Goal: Task Accomplishment & Management: Manage account settings

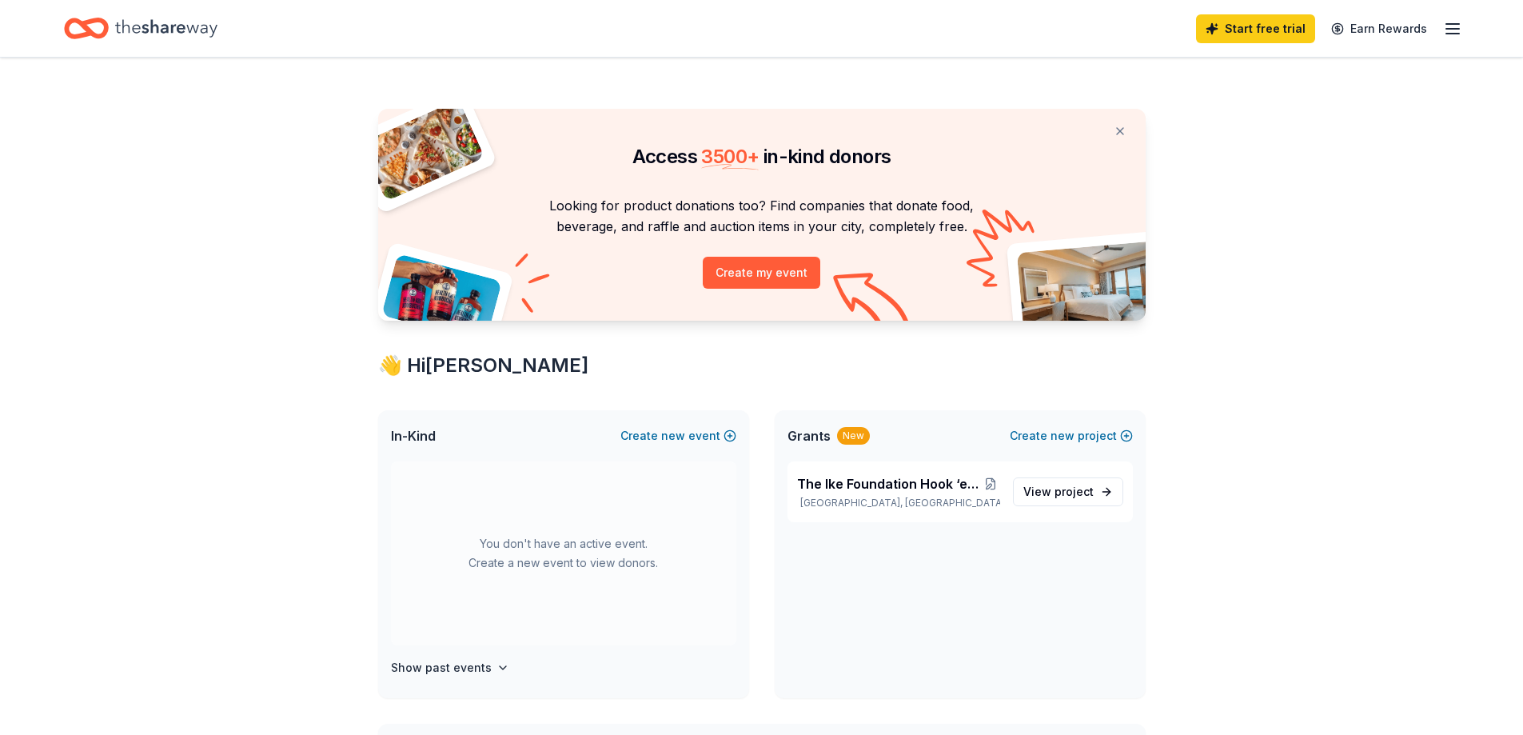
click at [1452, 32] on icon "button" at bounding box center [1452, 28] width 19 height 19
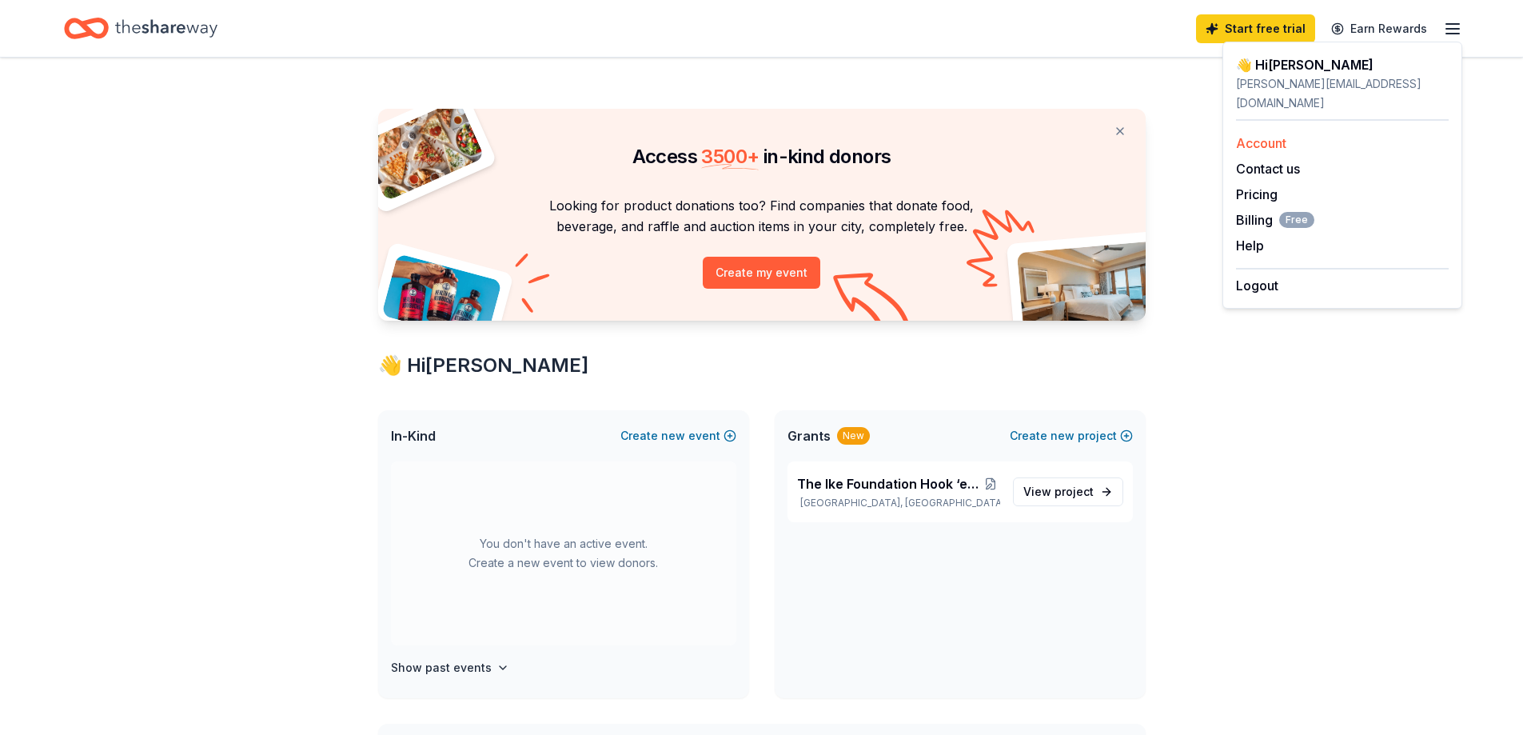
click at [1270, 135] on link "Account" at bounding box center [1261, 143] width 50 height 16
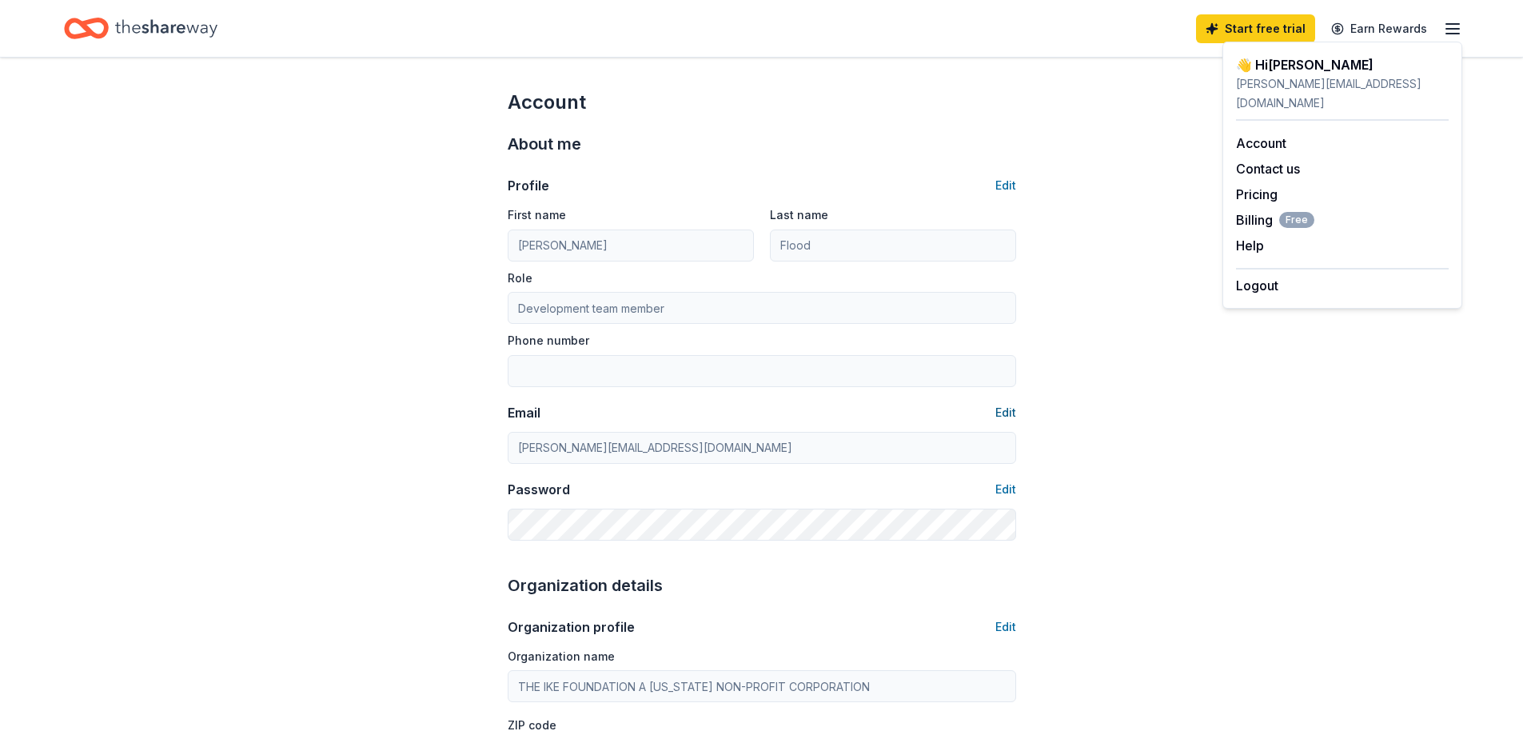
click at [1002, 408] on button "Edit" at bounding box center [1005, 412] width 21 height 19
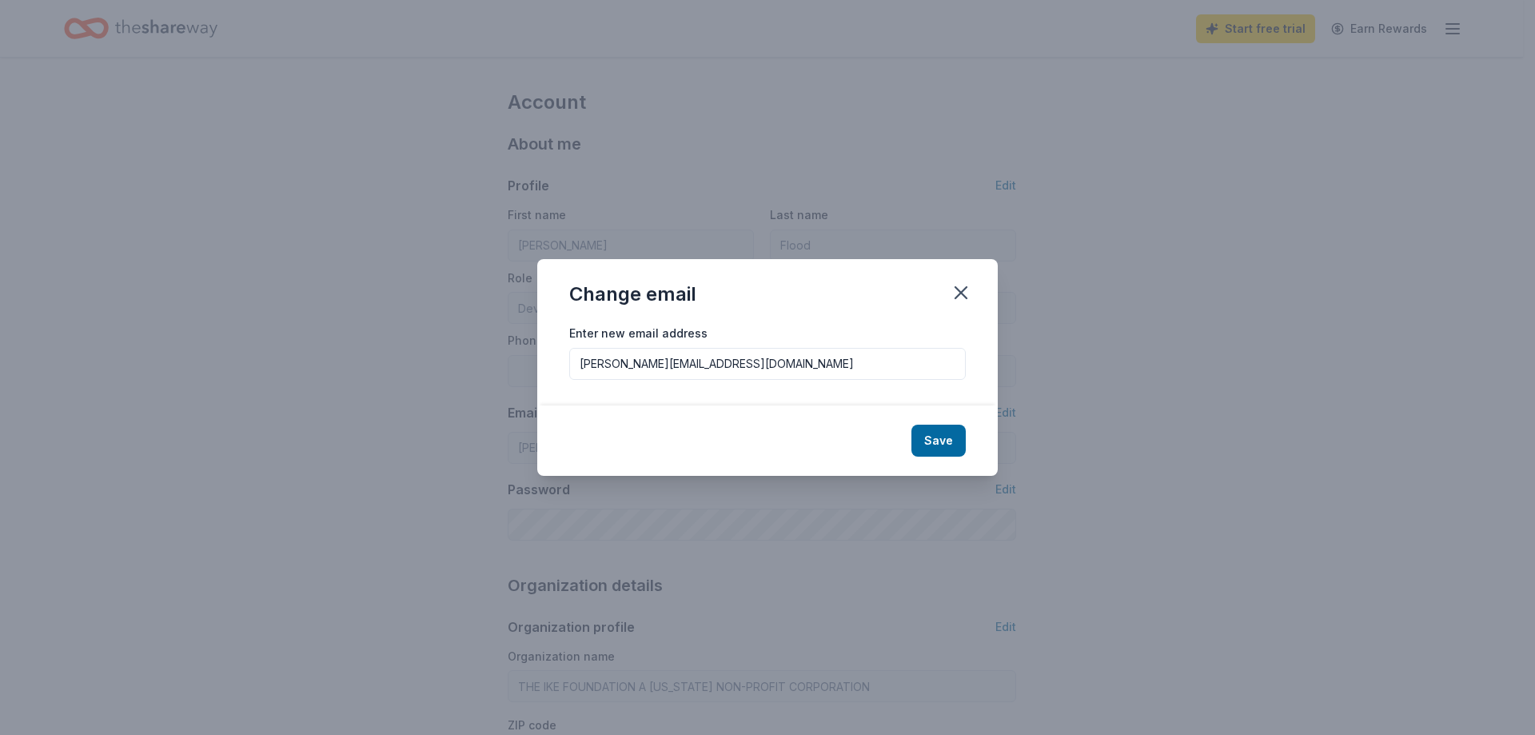
drag, startPoint x: 815, startPoint y: 375, endPoint x: 520, endPoint y: 367, distance: 295.1
click at [520, 367] on div "Change email Enter new email address [PERSON_NAME][EMAIL_ADDRESS][DOMAIN_NAME] …" at bounding box center [767, 367] width 1535 height 735
click at [940, 432] on button "Save" at bounding box center [938, 440] width 54 height 32
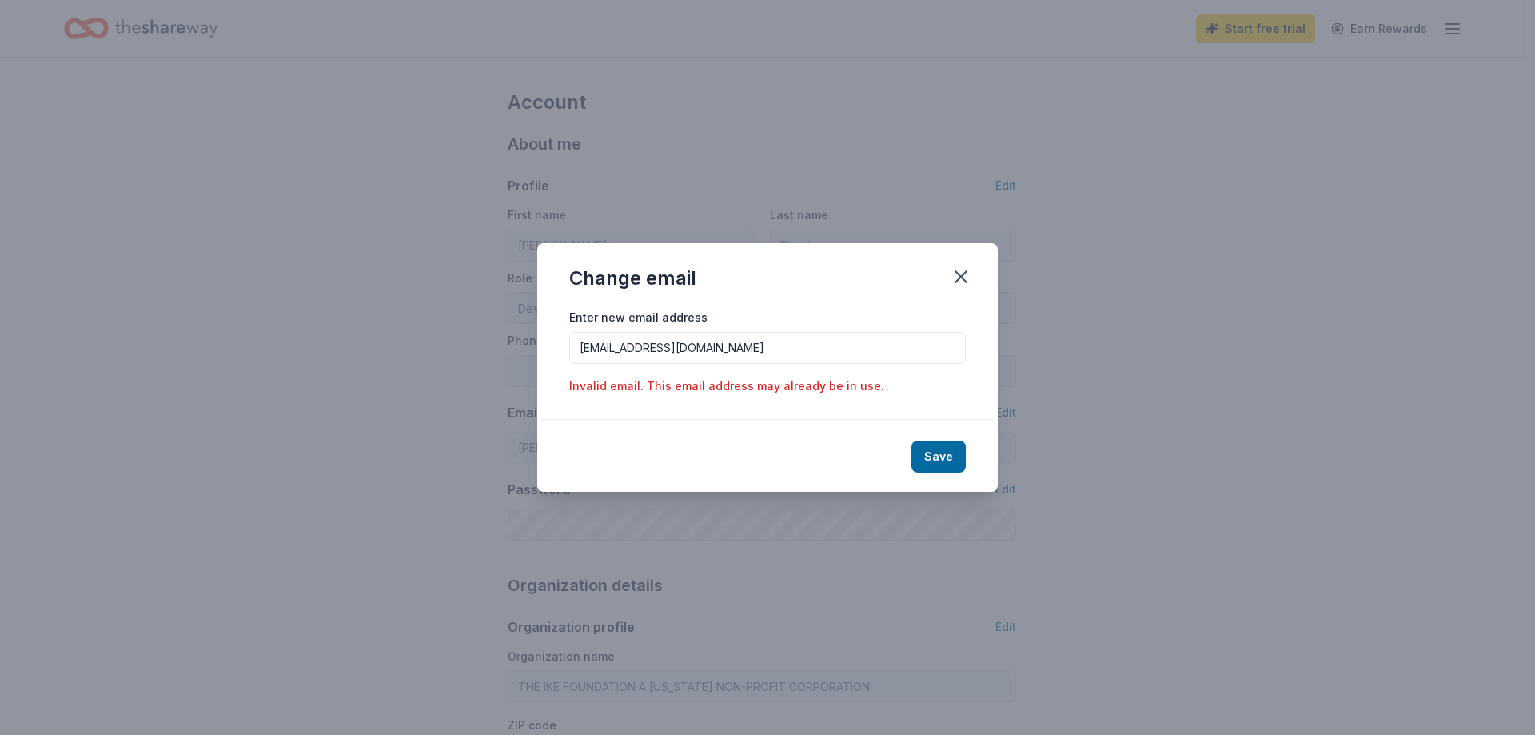
click at [893, 347] on input "admin@theikefoundation.org" at bounding box center [767, 348] width 397 height 32
drag, startPoint x: 893, startPoint y: 347, endPoint x: 569, endPoint y: 347, distance: 323.8
click at [569, 347] on input "admin@theikefoundation.org" at bounding box center [767, 348] width 397 height 32
type input "[PERSON_NAME][EMAIL_ADDRESS][DOMAIN_NAME]"
click at [964, 273] on icon "button" at bounding box center [960, 276] width 11 height 11
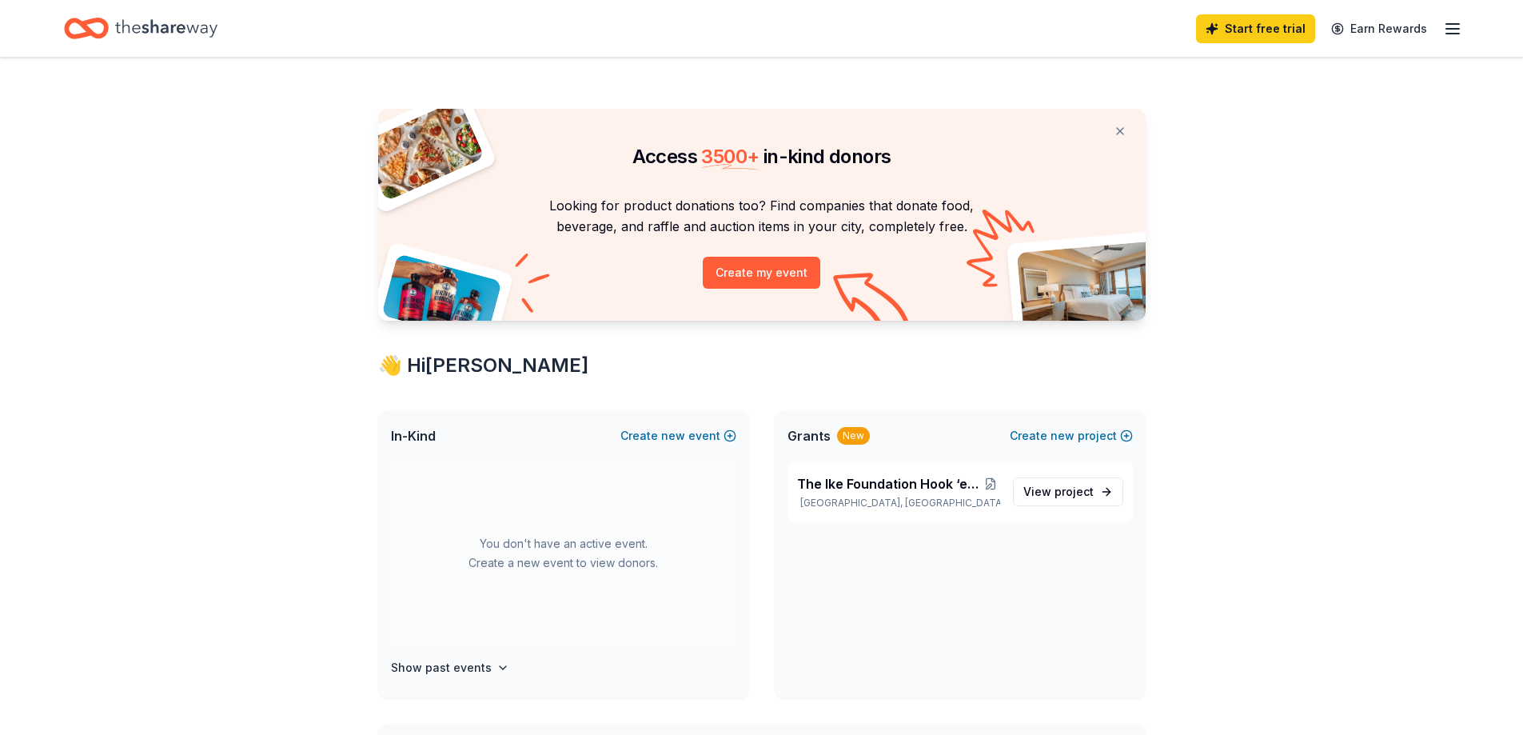
click at [1451, 31] on icon "button" at bounding box center [1452, 28] width 19 height 19
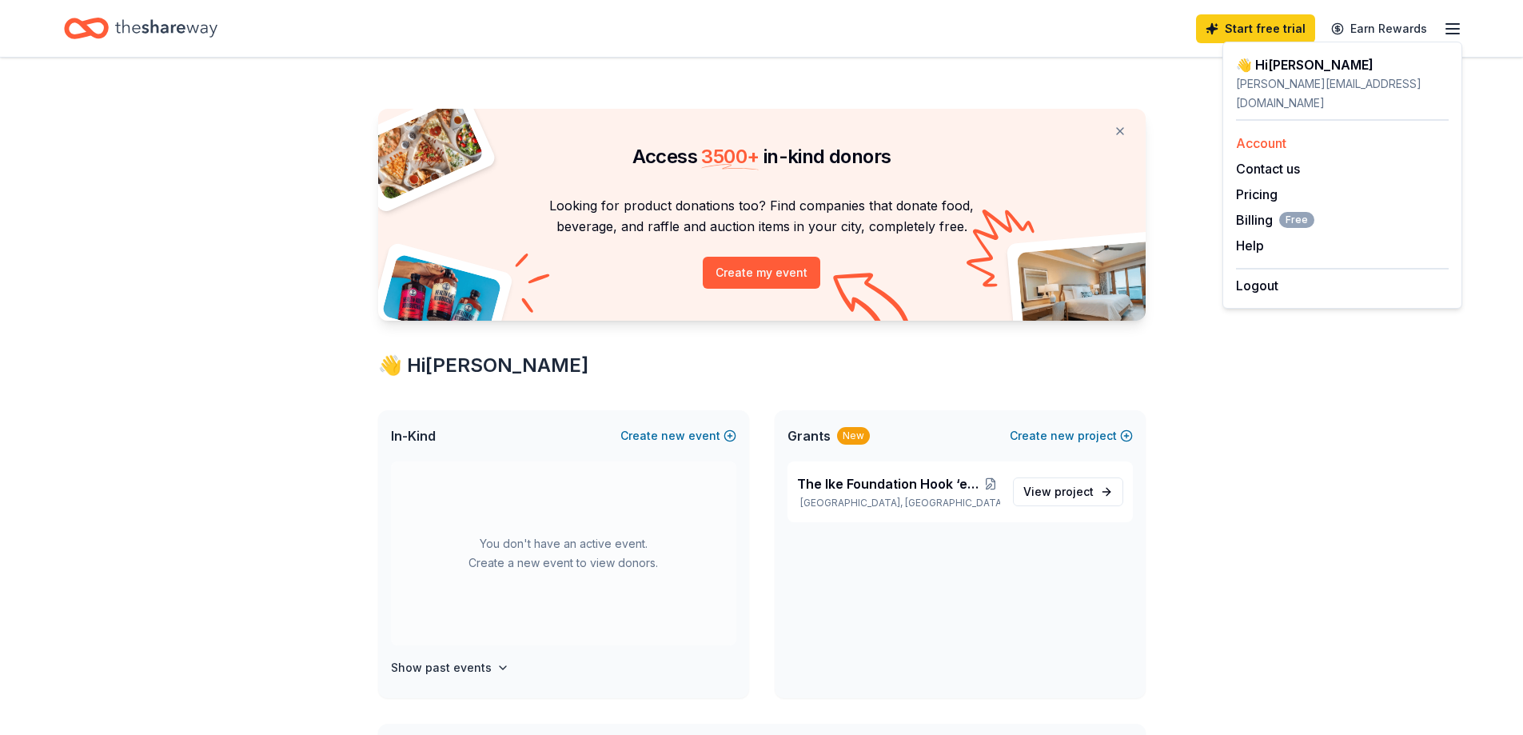
click at [1278, 135] on link "Account" at bounding box center [1261, 143] width 50 height 16
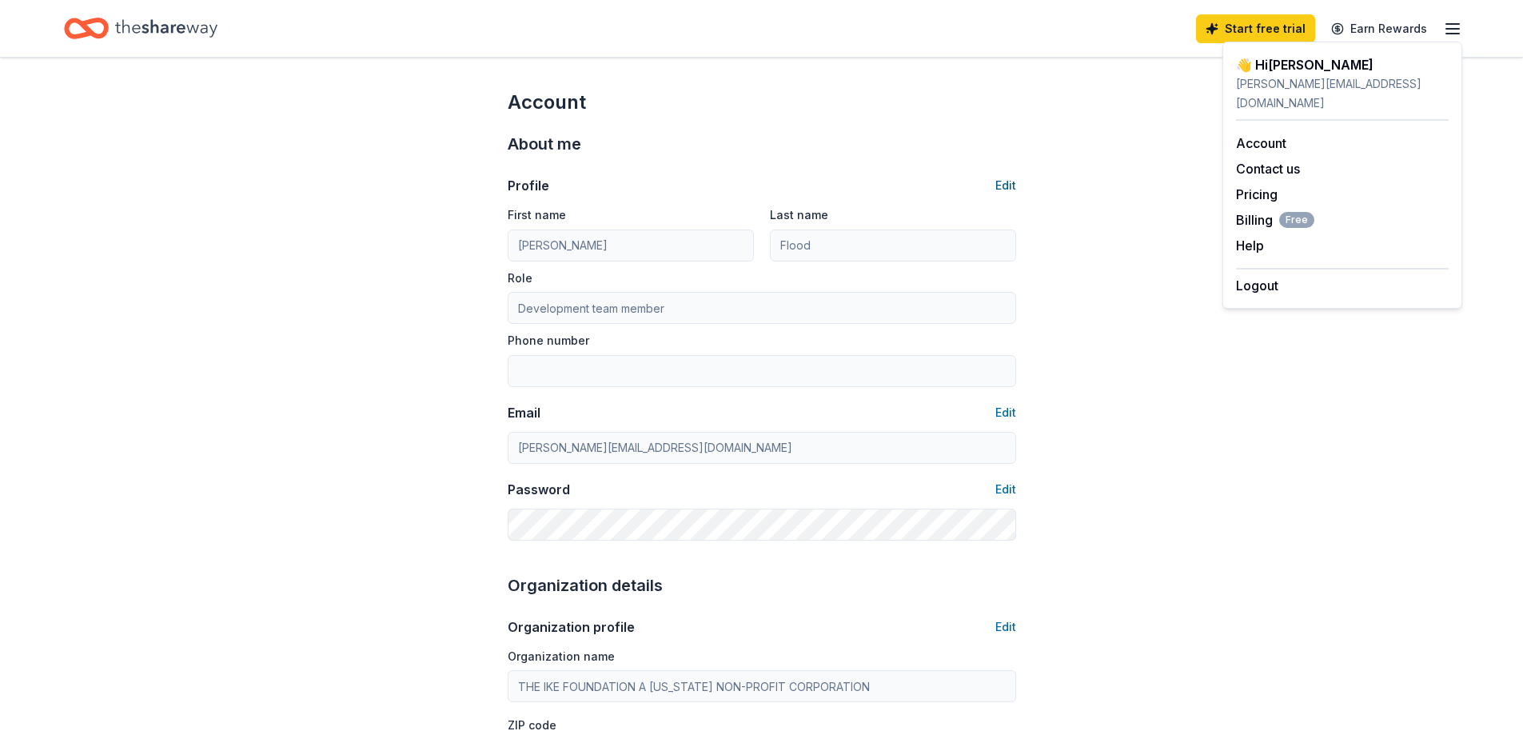
click at [999, 179] on button "Edit" at bounding box center [1005, 185] width 21 height 19
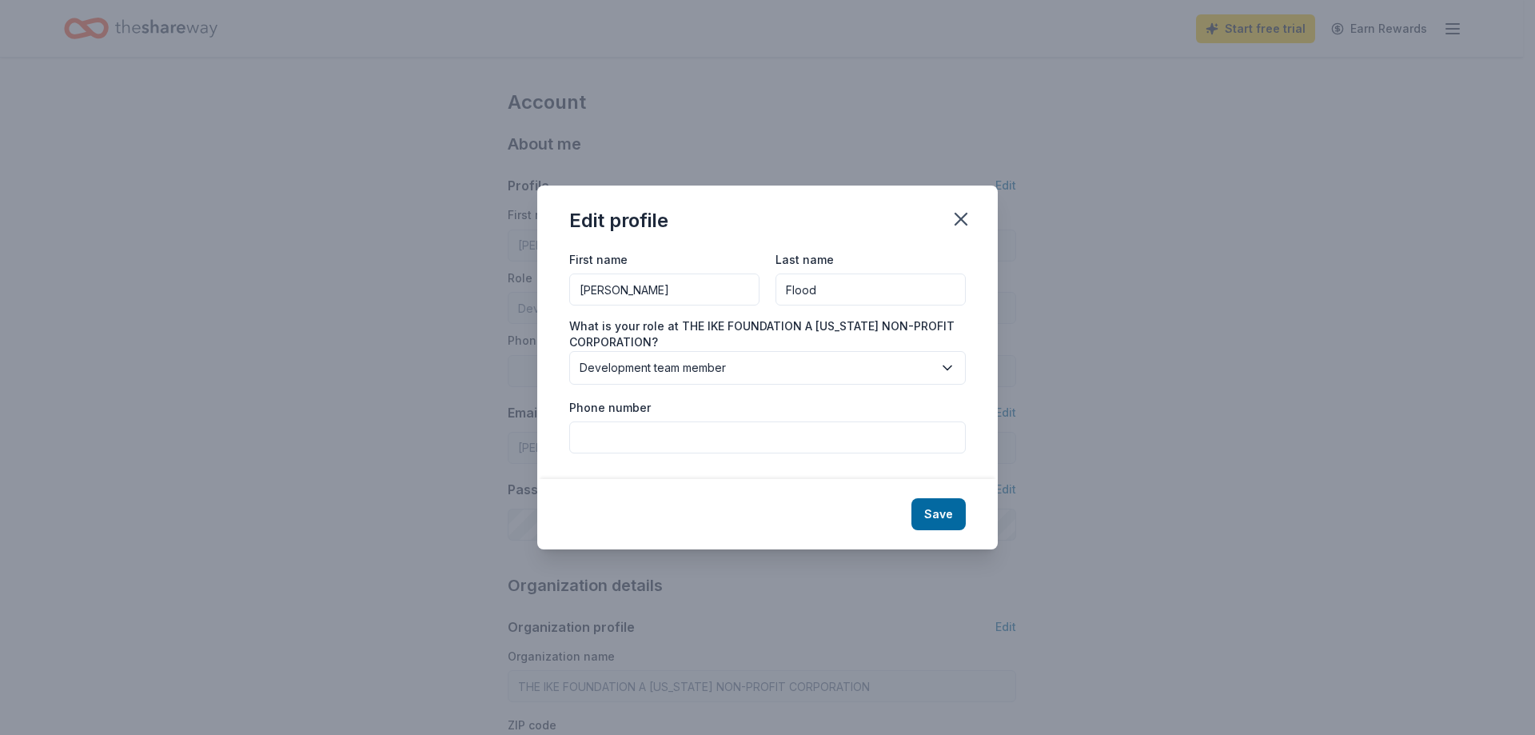
click at [659, 296] on input "[PERSON_NAME]" at bounding box center [664, 289] width 190 height 32
type input "K"
type input "[PERSON_NAME]"
drag, startPoint x: 908, startPoint y: 281, endPoint x: 747, endPoint y: 294, distance: 161.3
click at [747, 293] on div "First name [PERSON_NAME] Last name [PERSON_NAME]" at bounding box center [767, 277] width 397 height 57
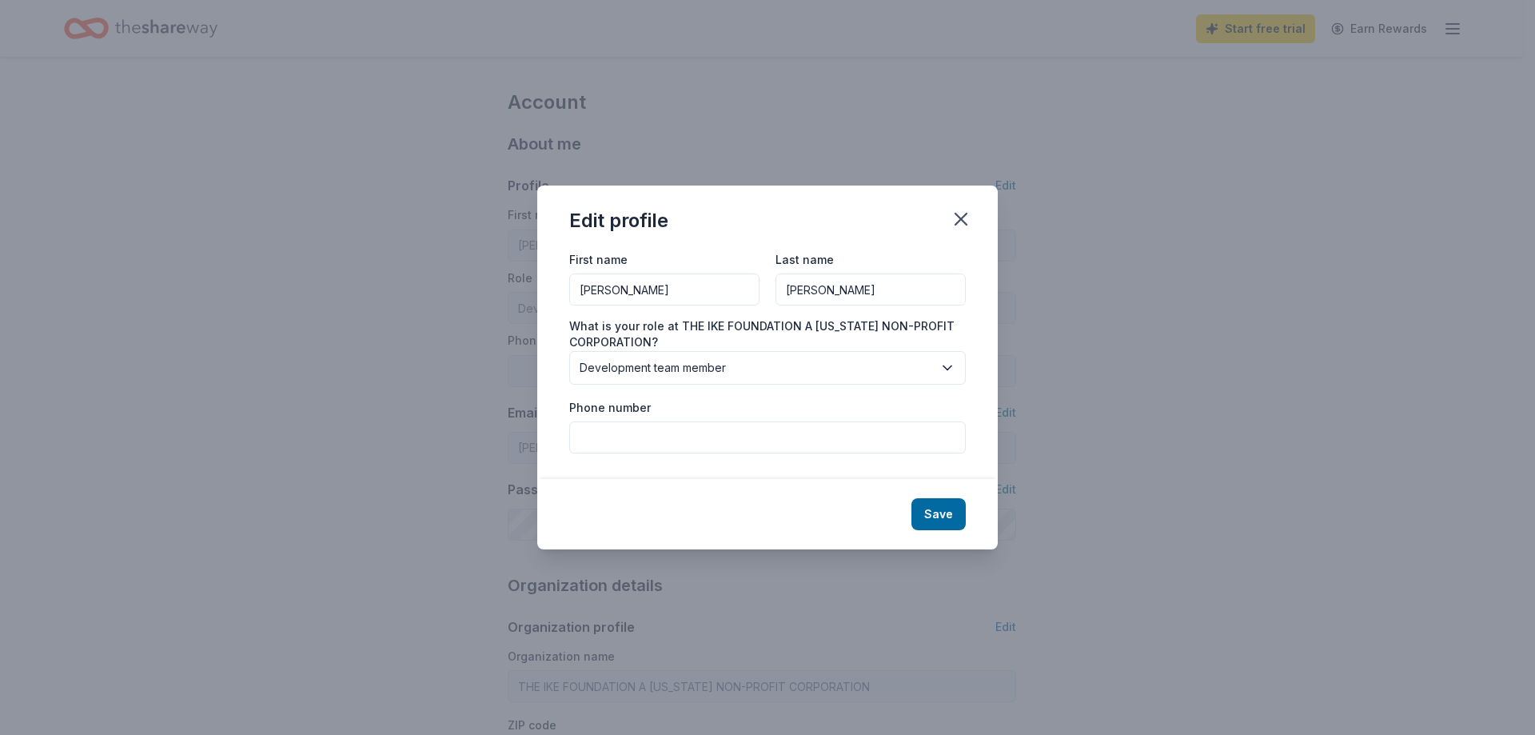
type input "[PERSON_NAME]"
click at [696, 369] on span "Development team member" at bounding box center [756, 367] width 353 height 19
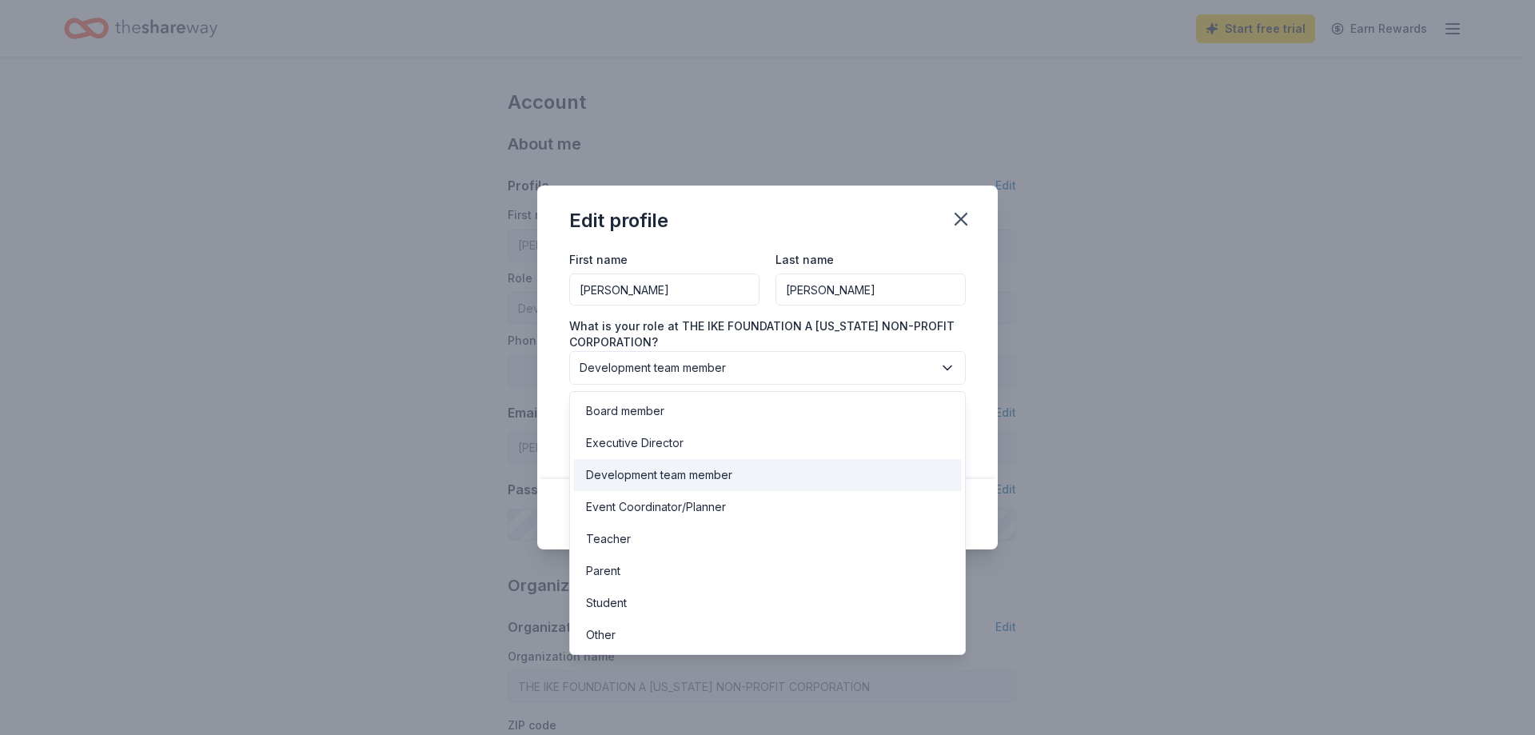
click at [679, 465] on div "Development team member" at bounding box center [659, 474] width 146 height 19
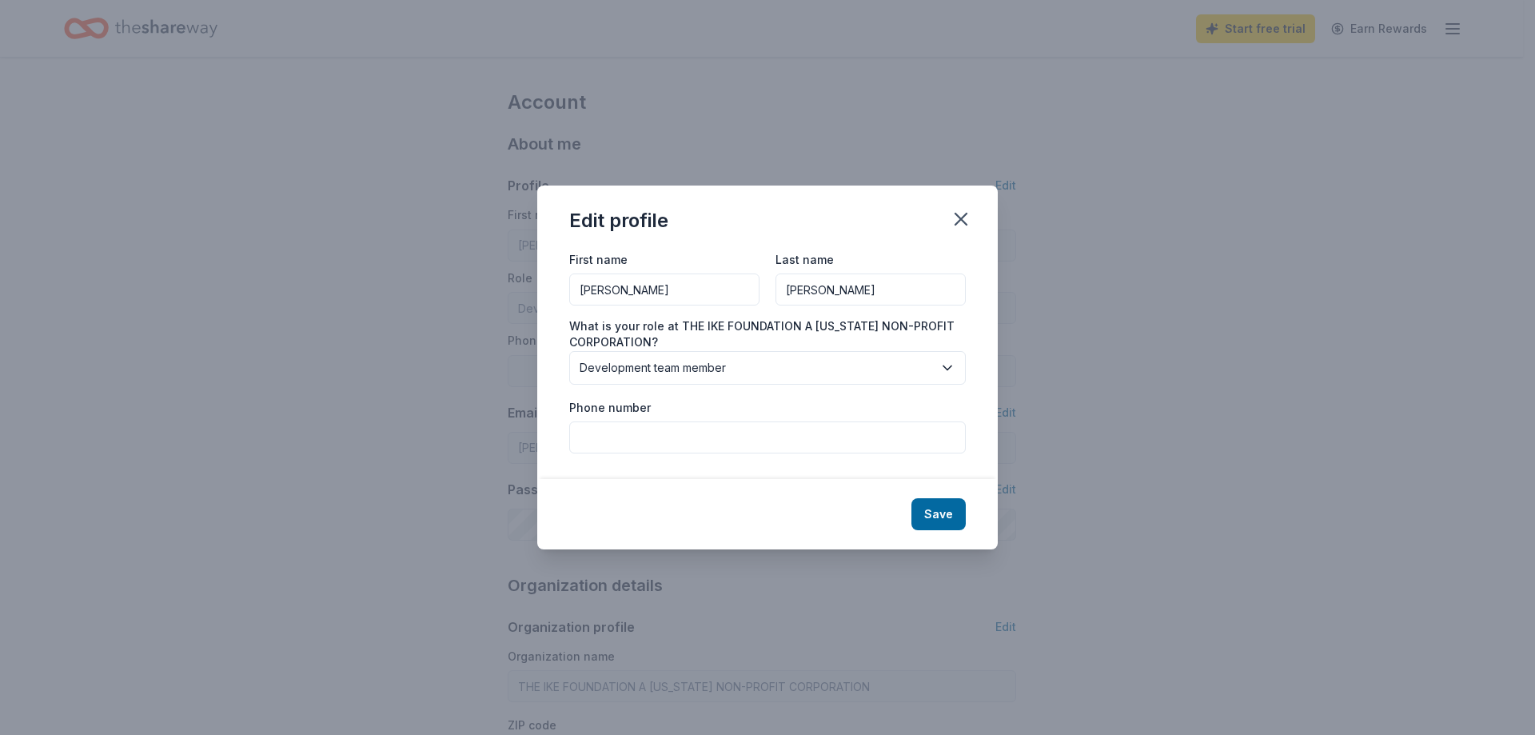
click at [679, 426] on input "Phone number" at bounding box center [767, 437] width 397 height 32
type input "856-2854626"
click at [941, 509] on button "Save" at bounding box center [938, 514] width 54 height 32
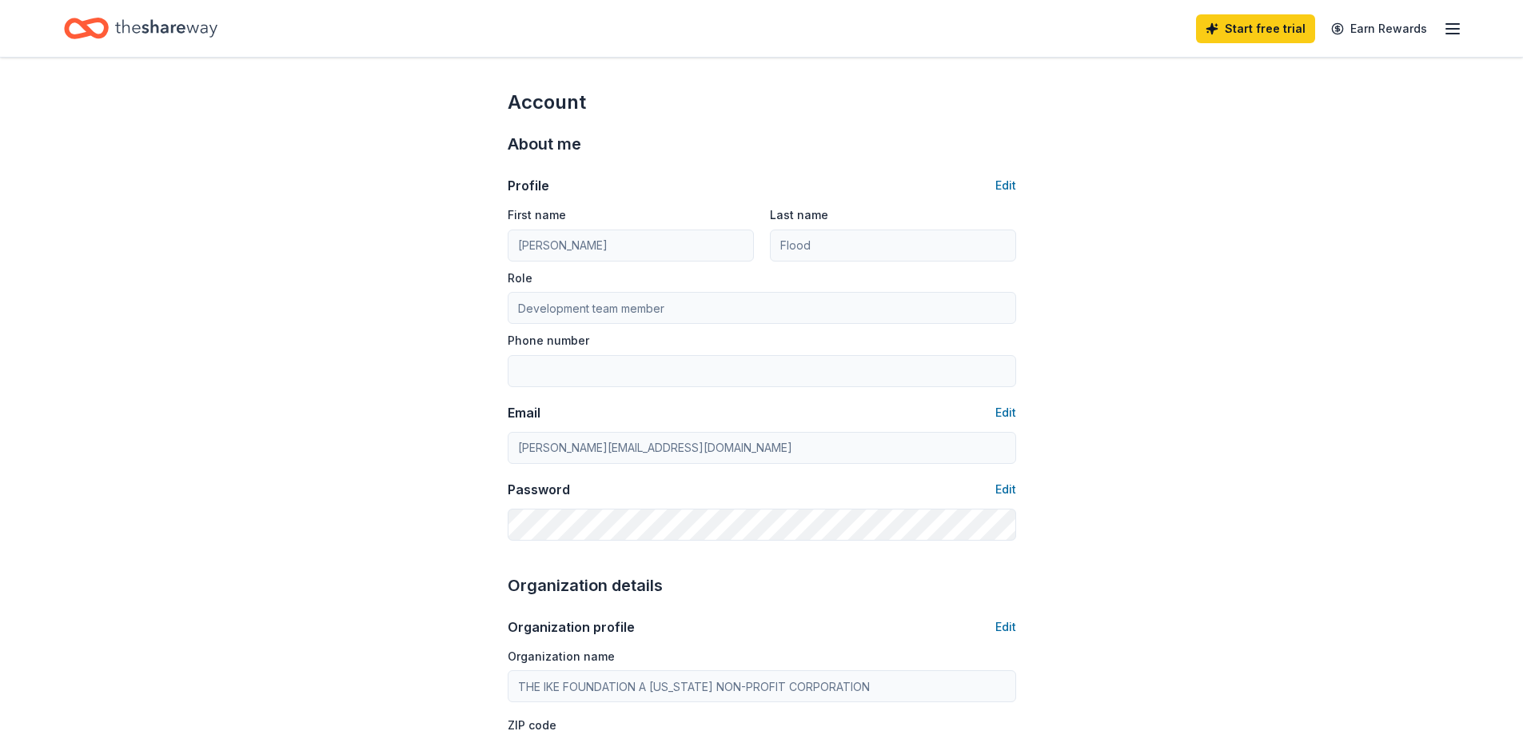
type input "[PERSON_NAME]"
type input "856-2854626"
click at [1011, 415] on button "Edit" at bounding box center [1005, 412] width 21 height 19
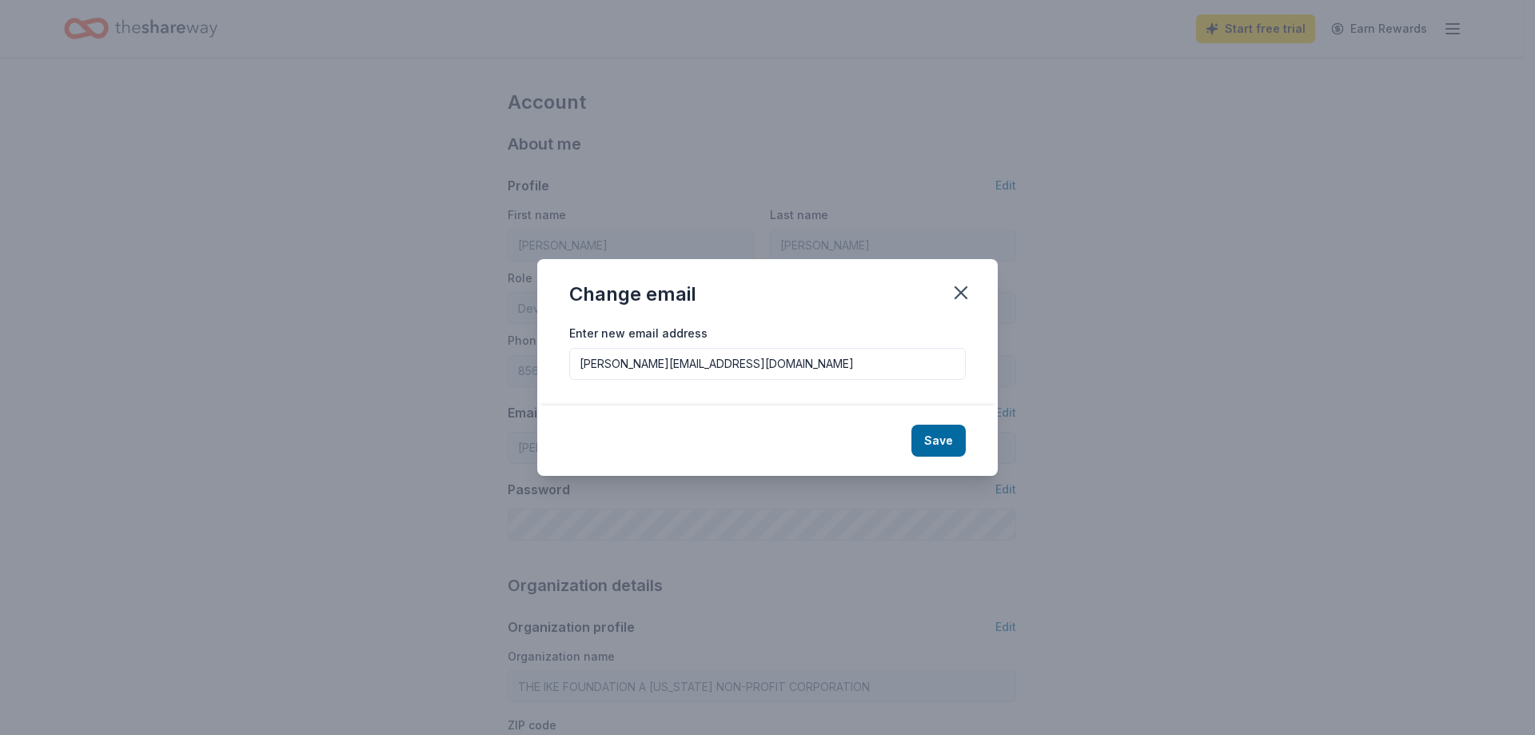
drag, startPoint x: 605, startPoint y: 360, endPoint x: 556, endPoint y: 359, distance: 49.6
click at [556, 359] on div "Enter new email address [PERSON_NAME][EMAIL_ADDRESS][DOMAIN_NAME]" at bounding box center [767, 364] width 460 height 82
type input "[PERSON_NAME][EMAIL_ADDRESS][DOMAIN_NAME]"
click at [943, 436] on button "Save" at bounding box center [938, 440] width 54 height 32
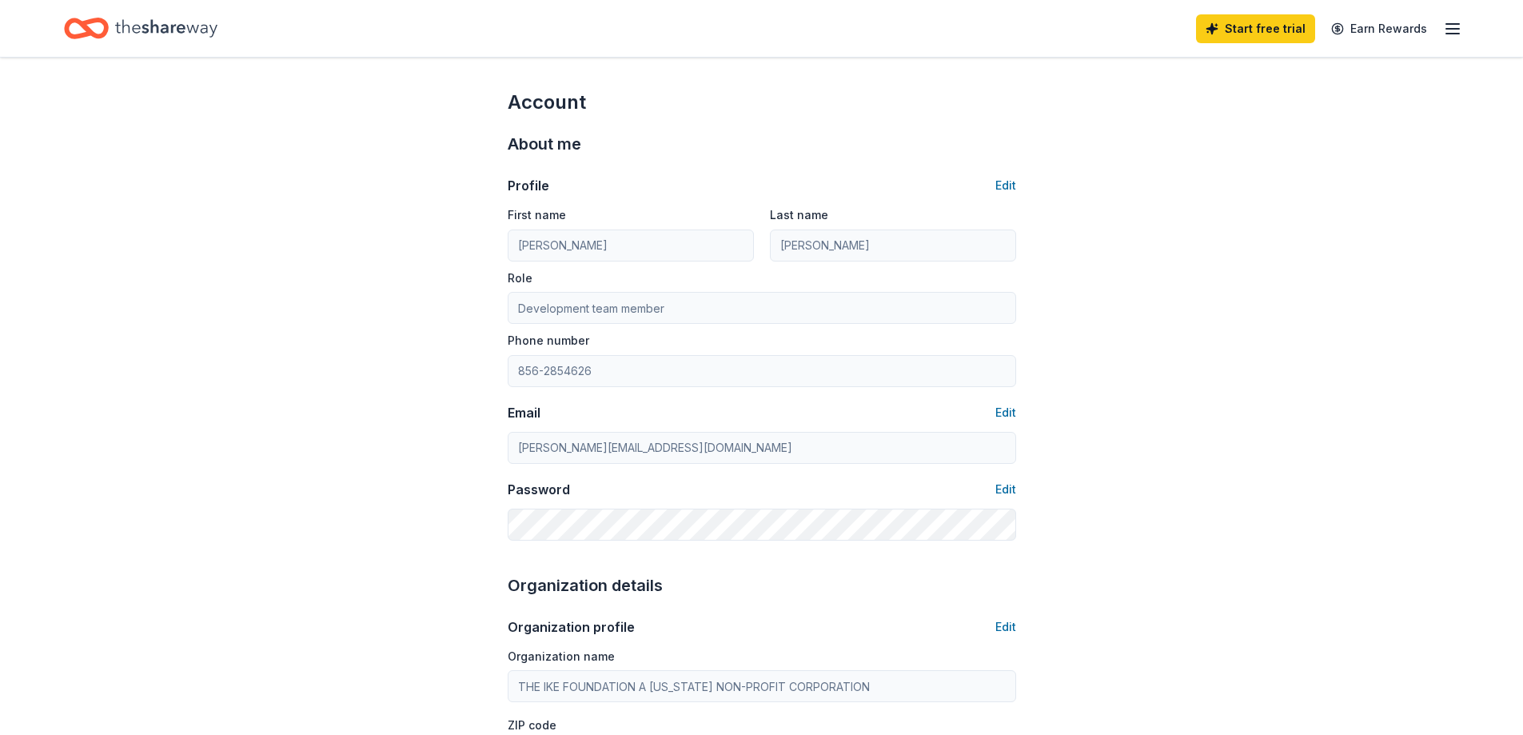
type input "[PERSON_NAME][EMAIL_ADDRESS][DOMAIN_NAME]"
click at [998, 485] on button "Edit" at bounding box center [1005, 489] width 21 height 19
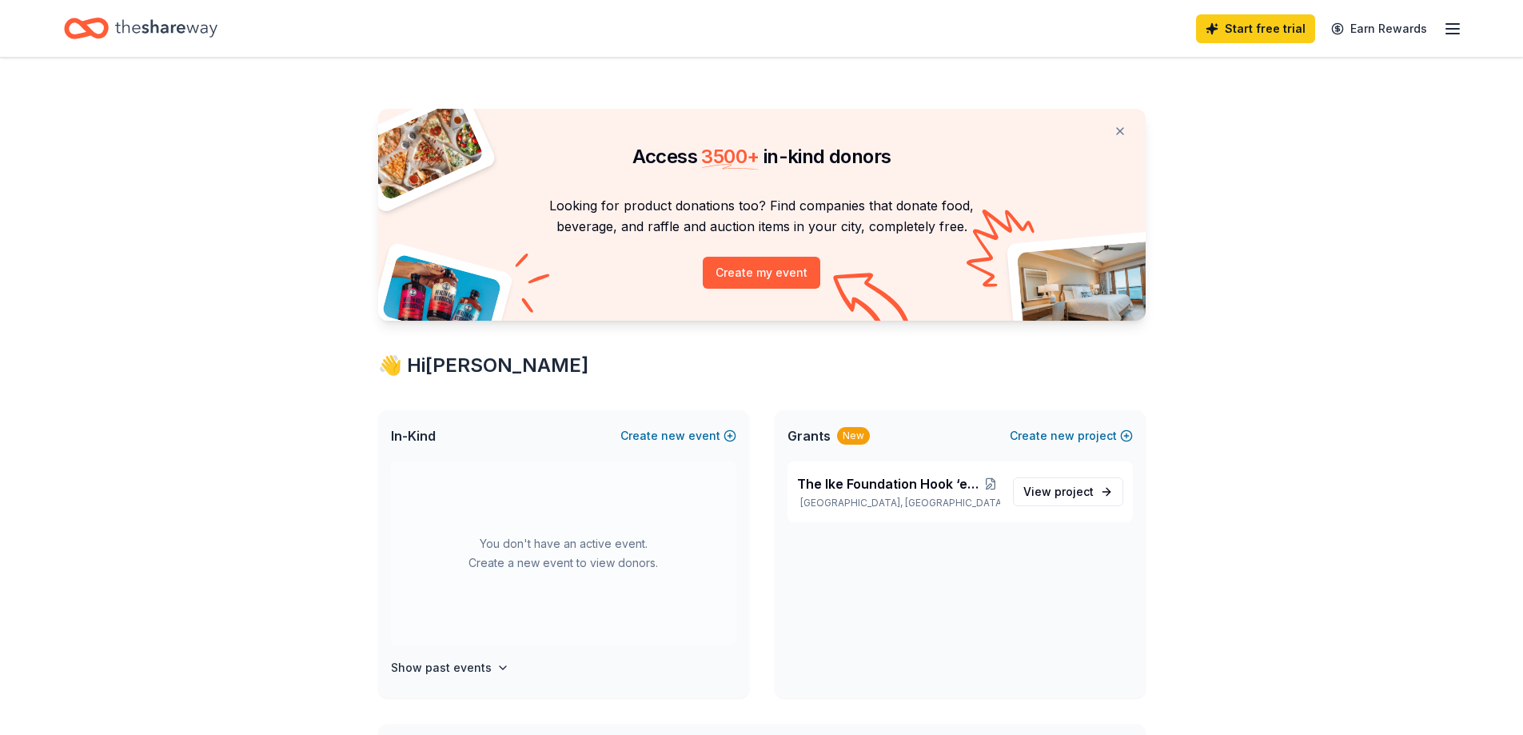
click at [1460, 24] on icon "button" at bounding box center [1452, 28] width 19 height 19
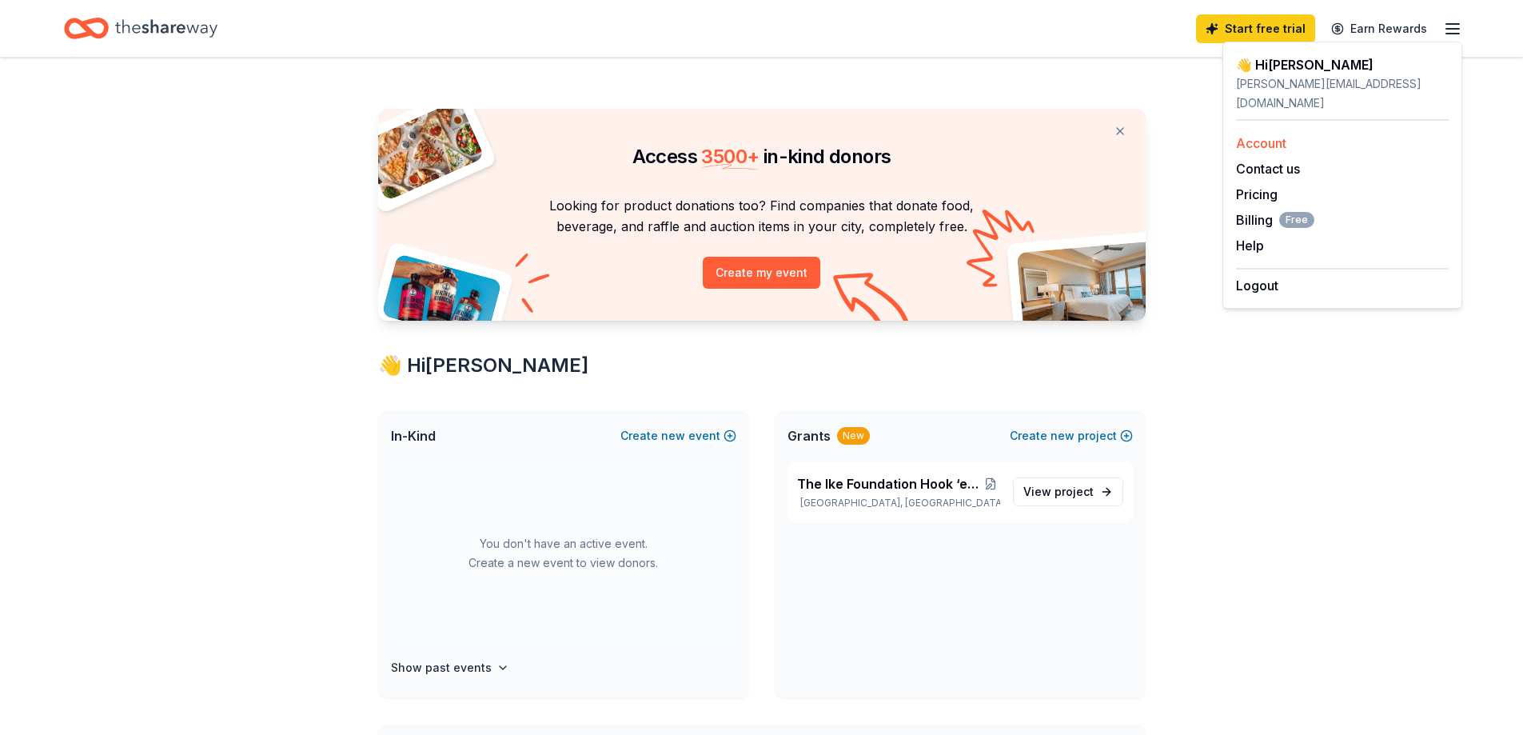
click at [1284, 135] on link "Account" at bounding box center [1261, 143] width 50 height 16
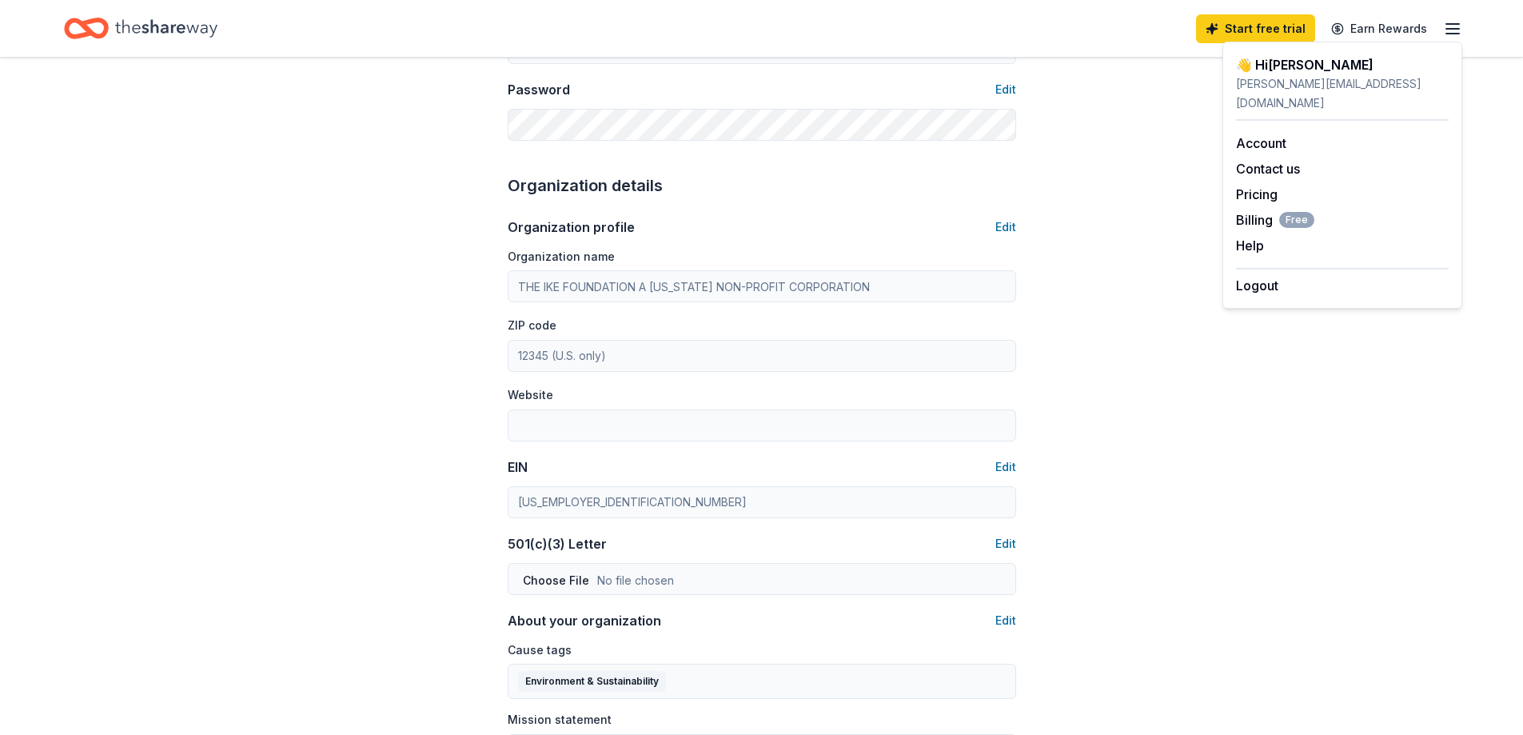
scroll to position [480, 0]
